Goal: Obtain resource: Obtain resource

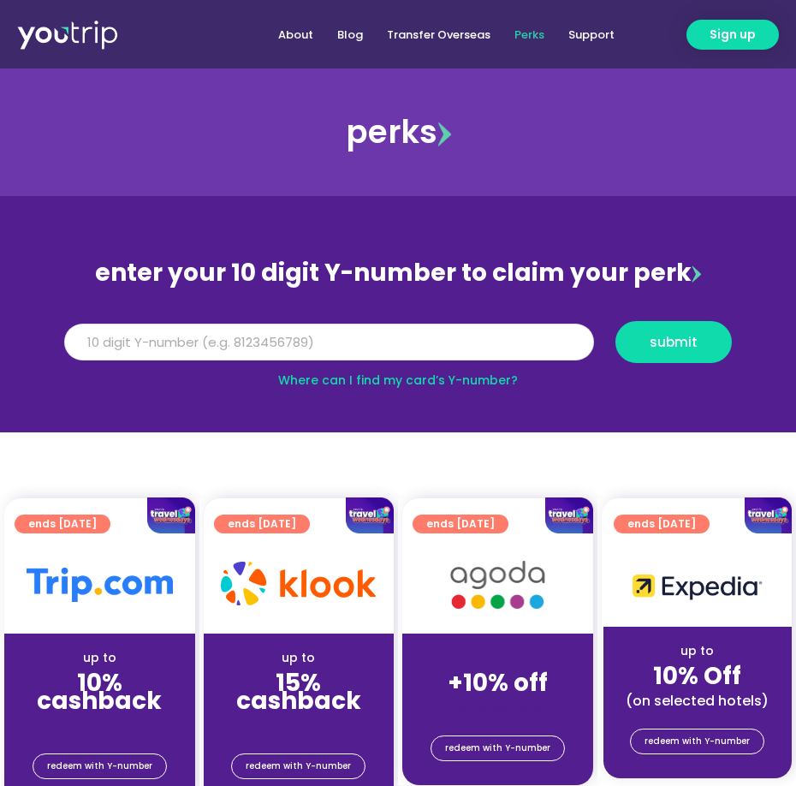
click at [379, 340] on input "Y Number" at bounding box center [329, 343] width 530 height 38
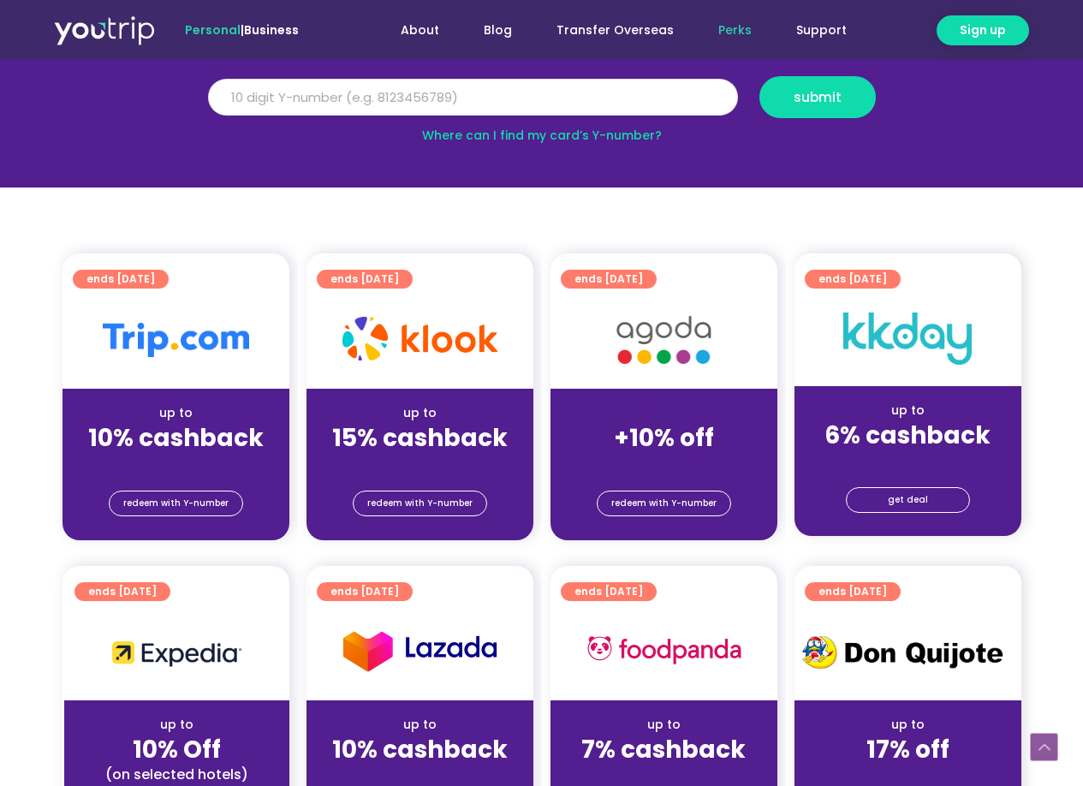
scroll to position [86, 0]
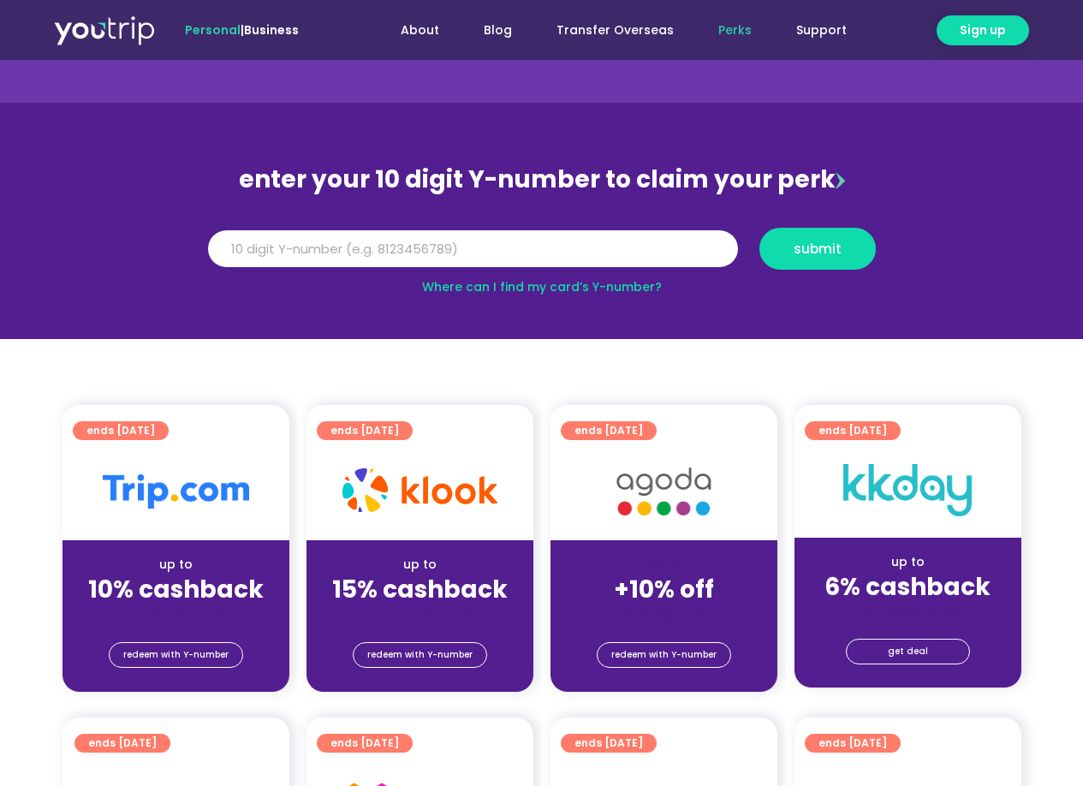
click at [796, 177] on div "enter your 10 digit Y-number to claim your perk" at bounding box center [542, 180] width 685 height 45
click at [747, 27] on link "Perks" at bounding box center [735, 31] width 78 height 32
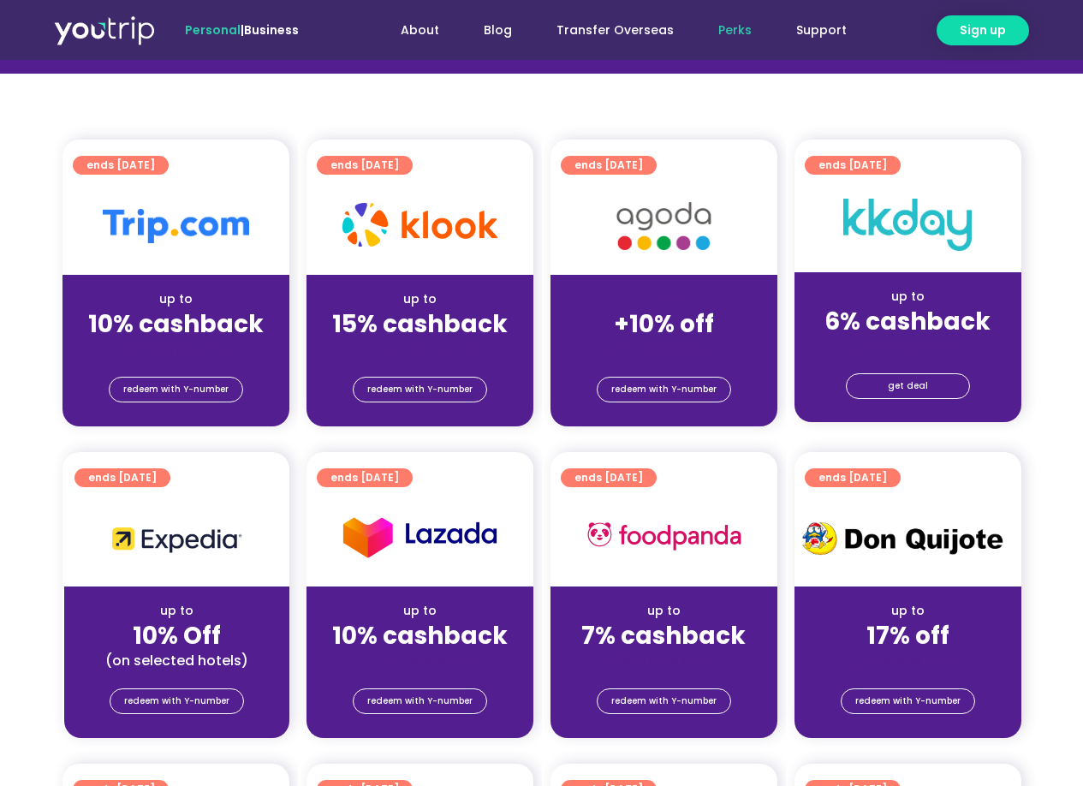
scroll to position [171, 0]
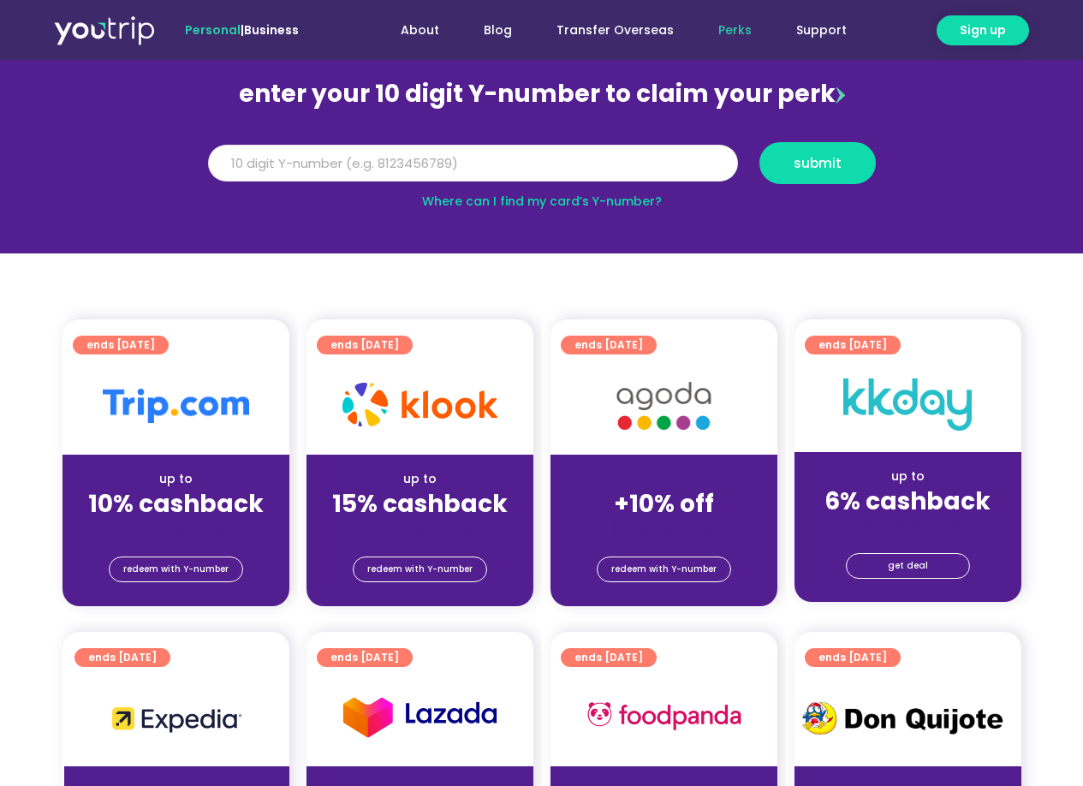
click at [408, 158] on input "Y Number" at bounding box center [473, 164] width 530 height 38
type input "8178630098"
click at [760, 142] on button "submit" at bounding box center [818, 163] width 116 height 42
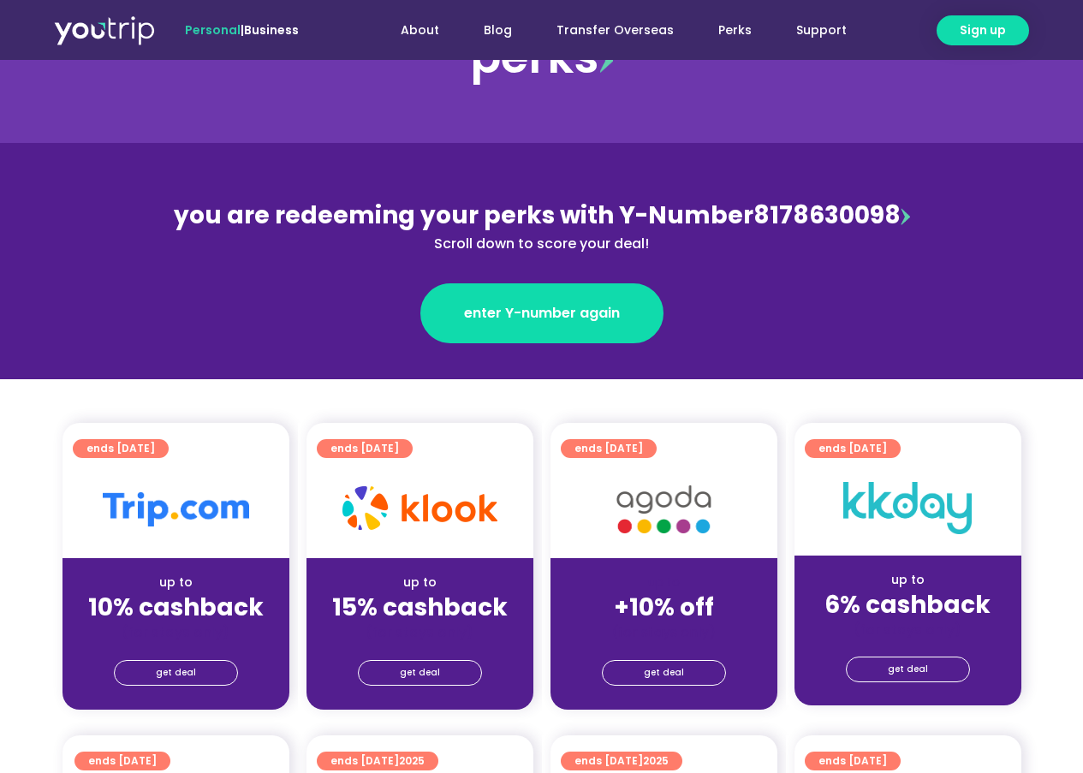
scroll to position [171, 0]
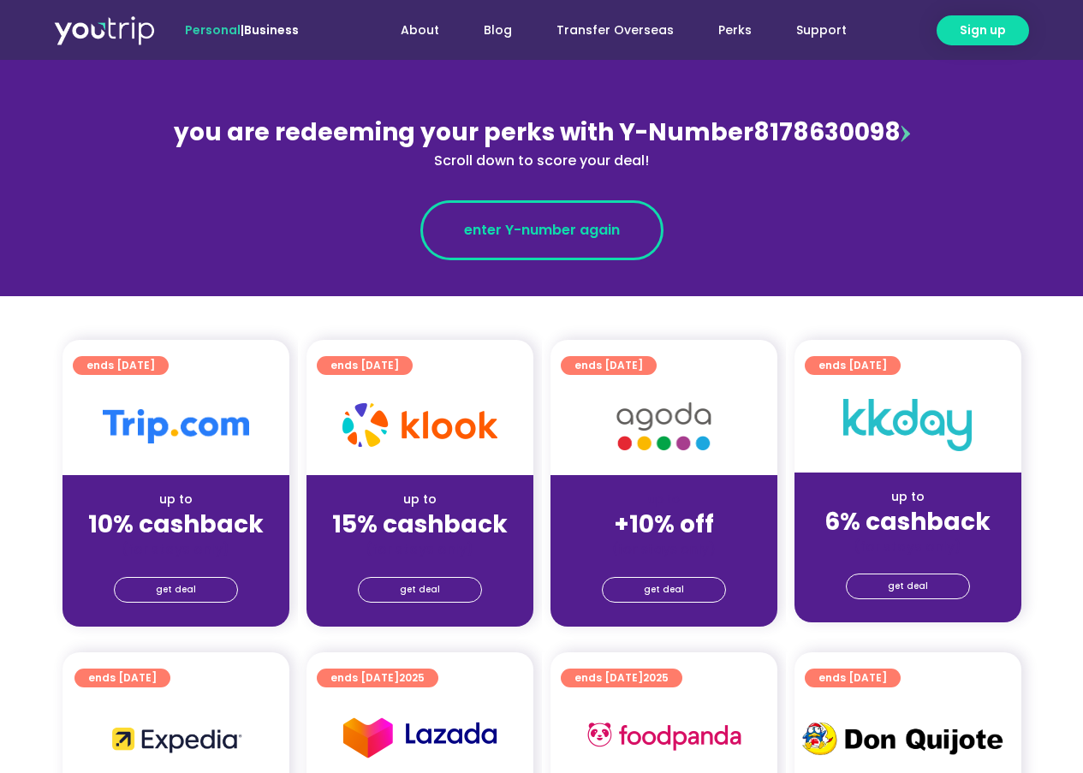
click at [525, 229] on span "enter Y-number again" at bounding box center [542, 230] width 156 height 21
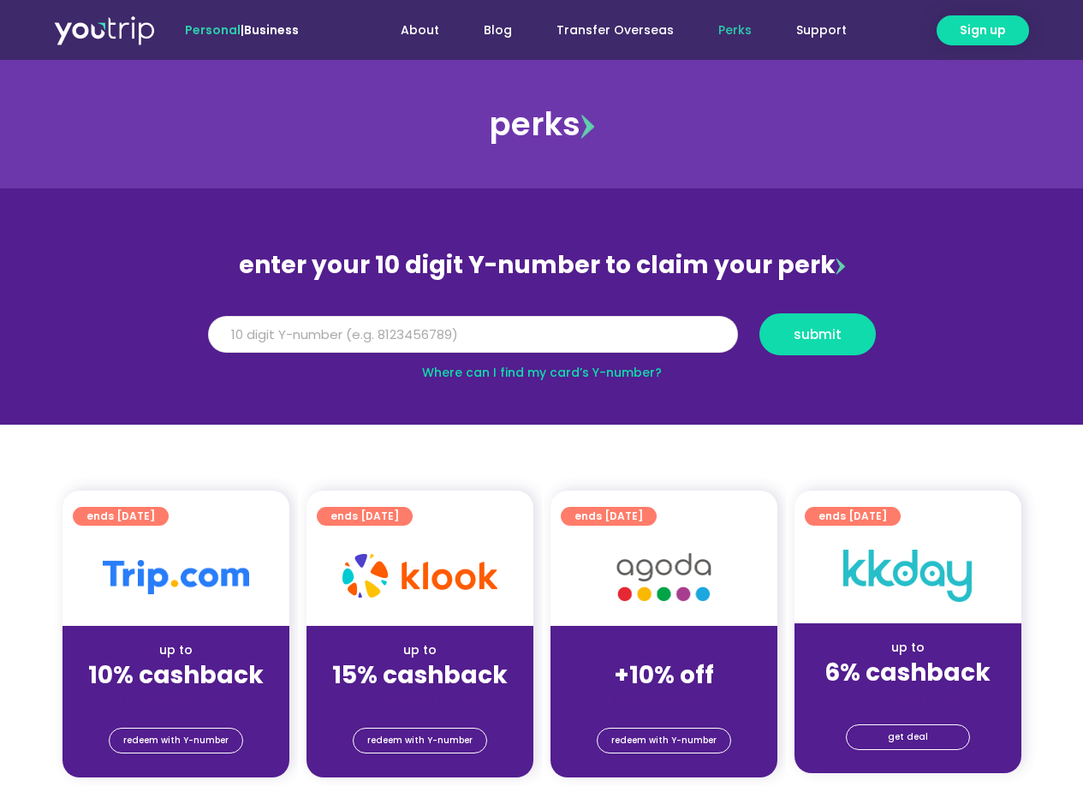
click at [509, 332] on input "Y Number" at bounding box center [473, 335] width 530 height 38
type input "8178630098"
click at [838, 331] on span "submit" at bounding box center [818, 334] width 48 height 13
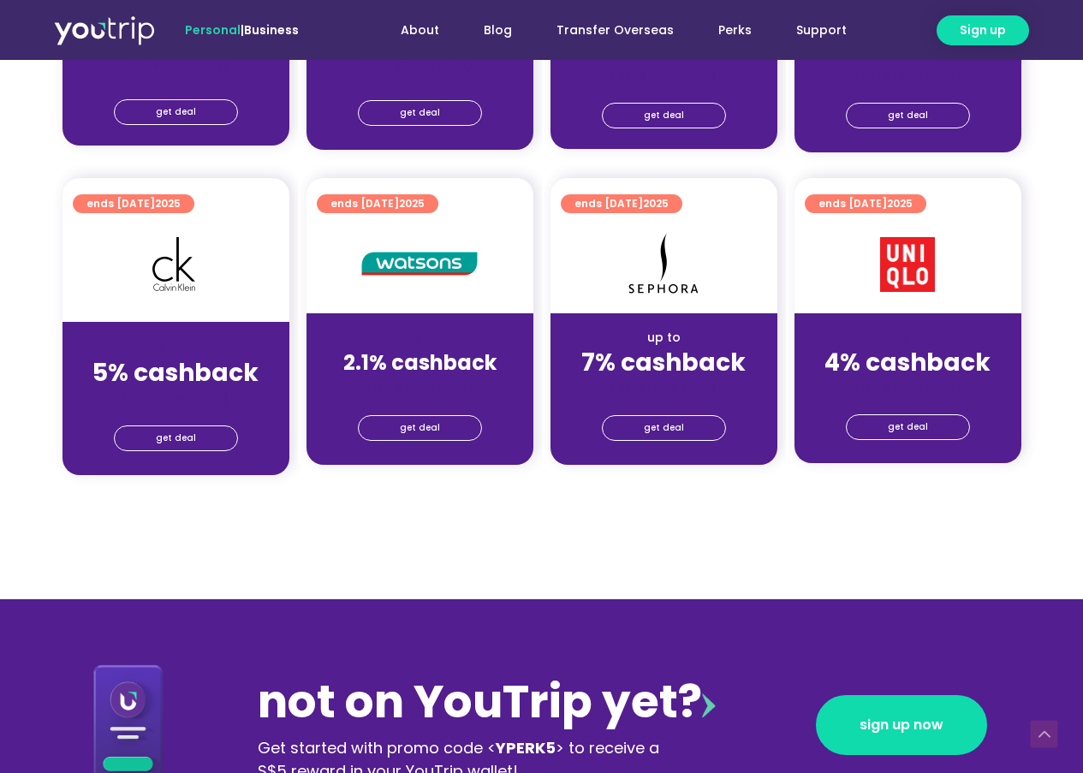
scroll to position [1456, 0]
